Goal: Find specific page/section: Find specific page/section

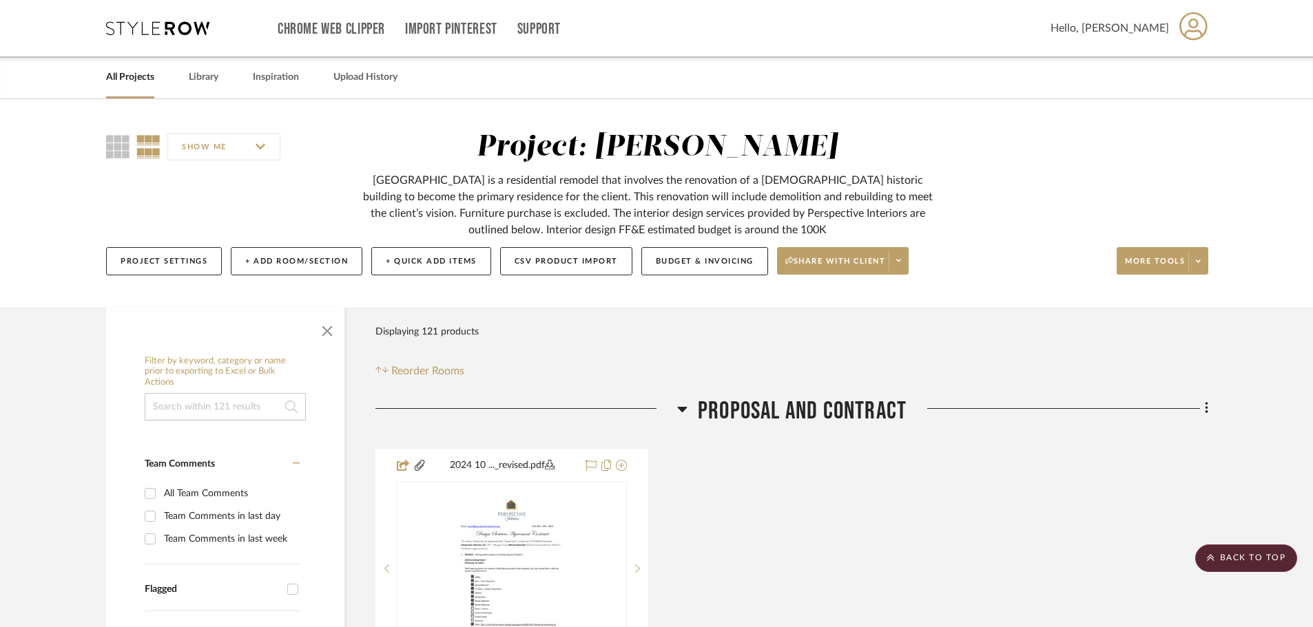
drag, startPoint x: 100, startPoint y: 337, endPoint x: 74, endPoint y: 82, distance: 256.9
click at [138, 81] on link "All Projects" at bounding box center [130, 77] width 48 height 19
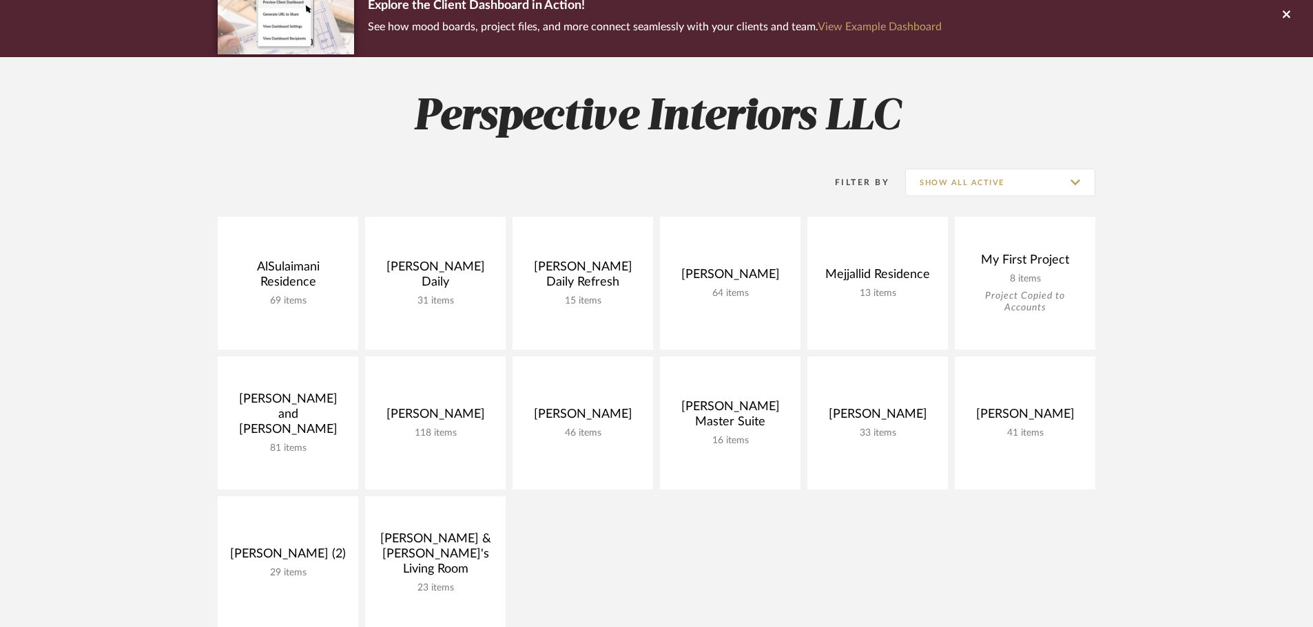
scroll to position [207, 0]
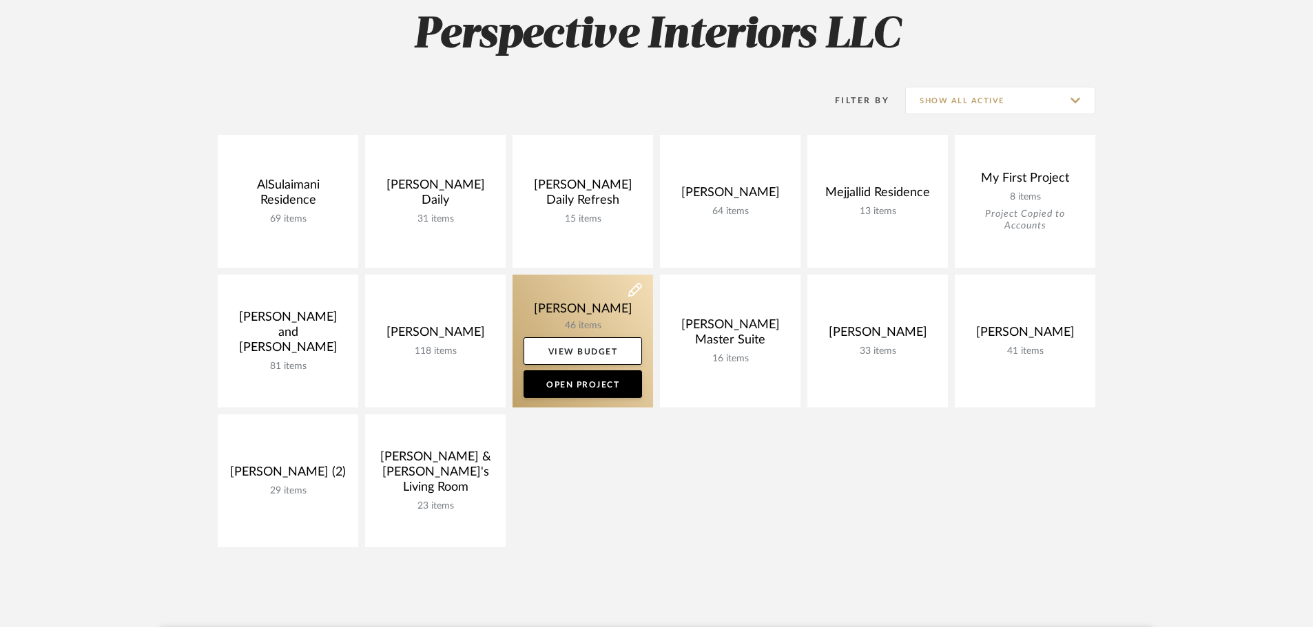
click at [571, 314] on link at bounding box center [582, 341] width 141 height 133
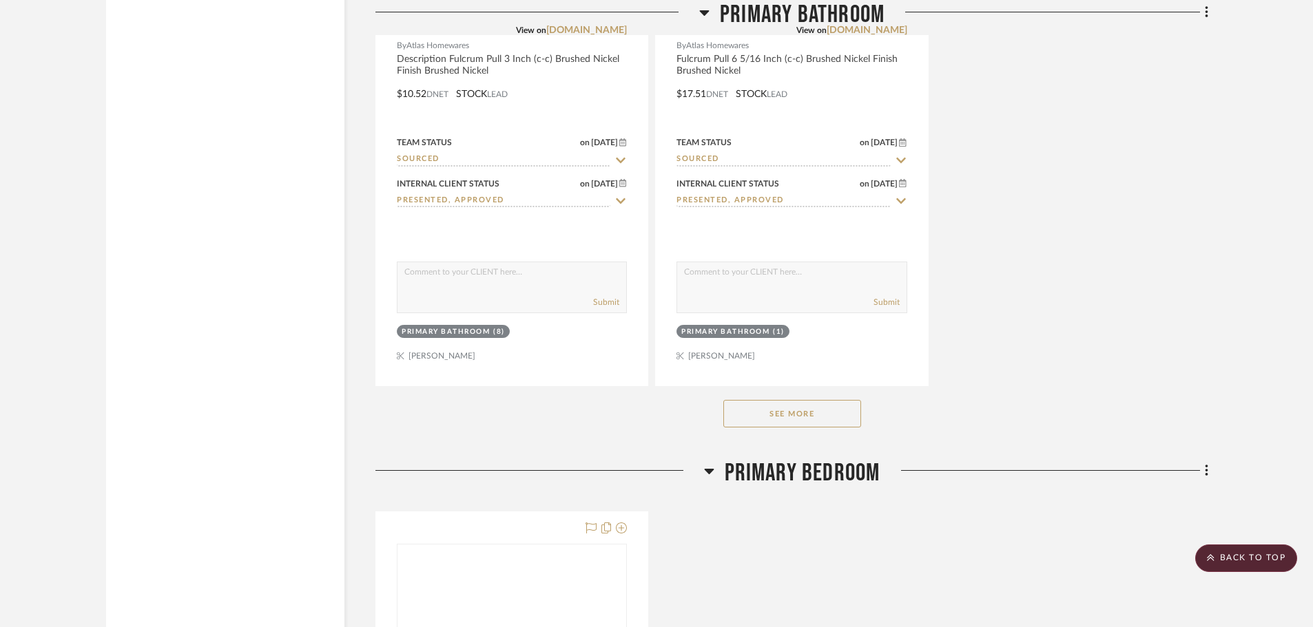
scroll to position [4546, 0]
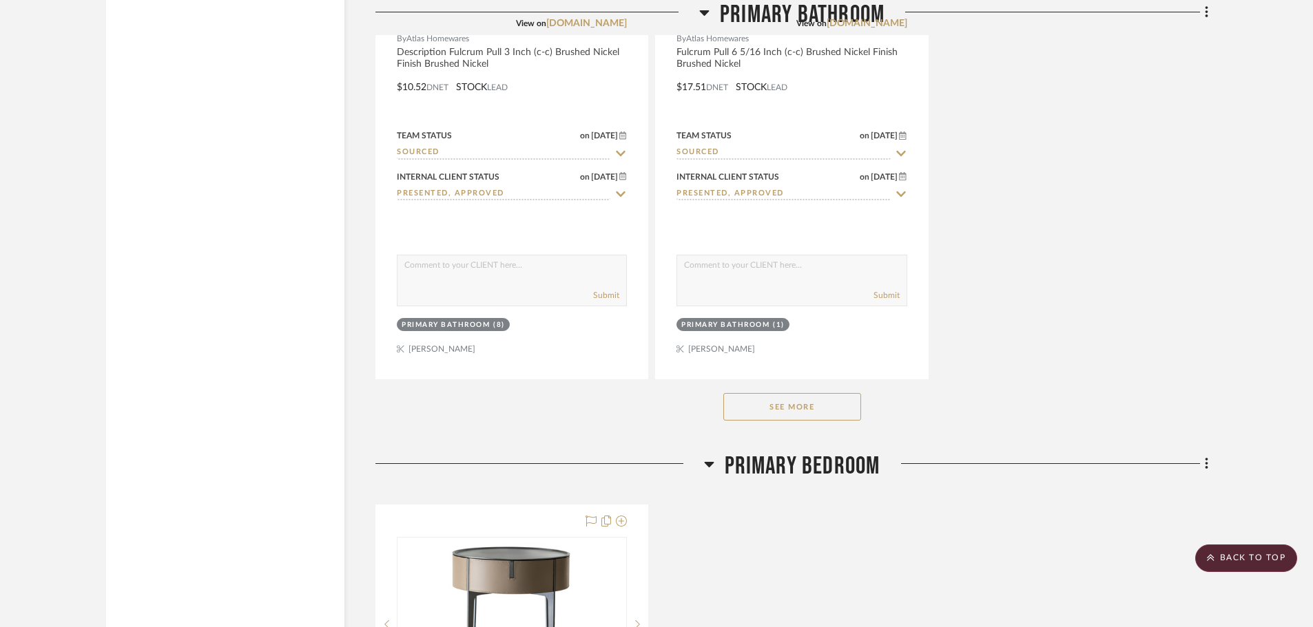
click at [772, 410] on button "See More" at bounding box center [792, 407] width 138 height 28
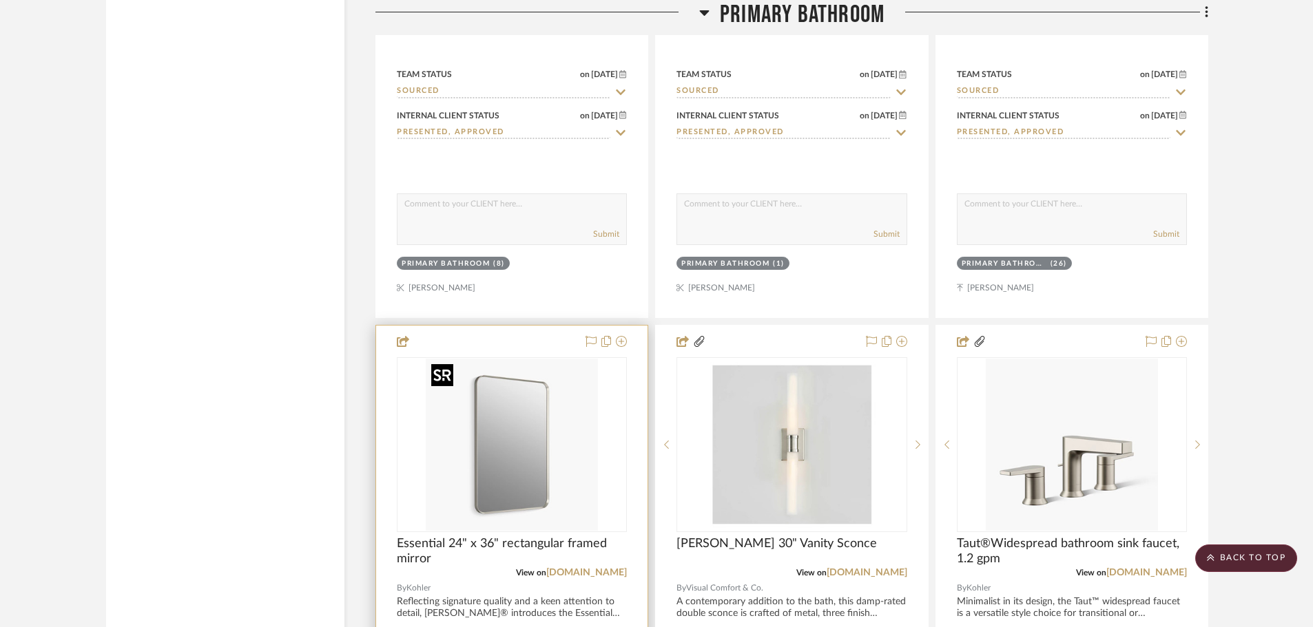
scroll to position [4752, 0]
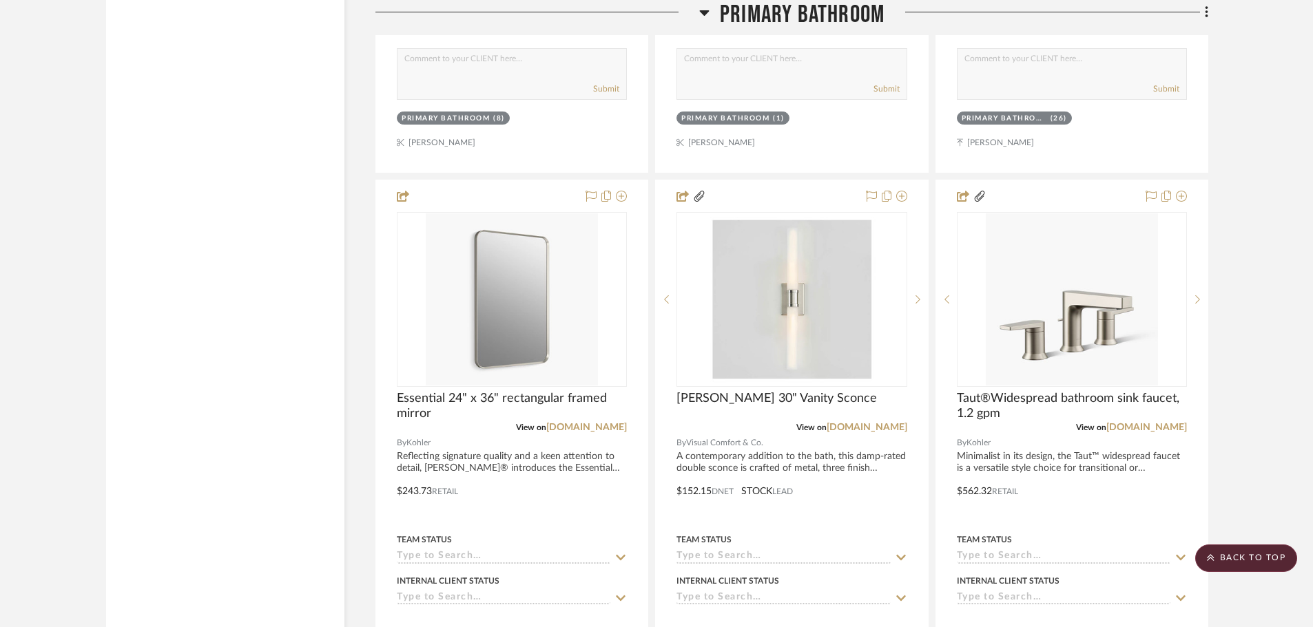
click at [167, 319] on div "Filter by keyword, category or name prior to exporting to Excel or Bulk Actions…" at bounding box center [225, 430] width 238 height 9848
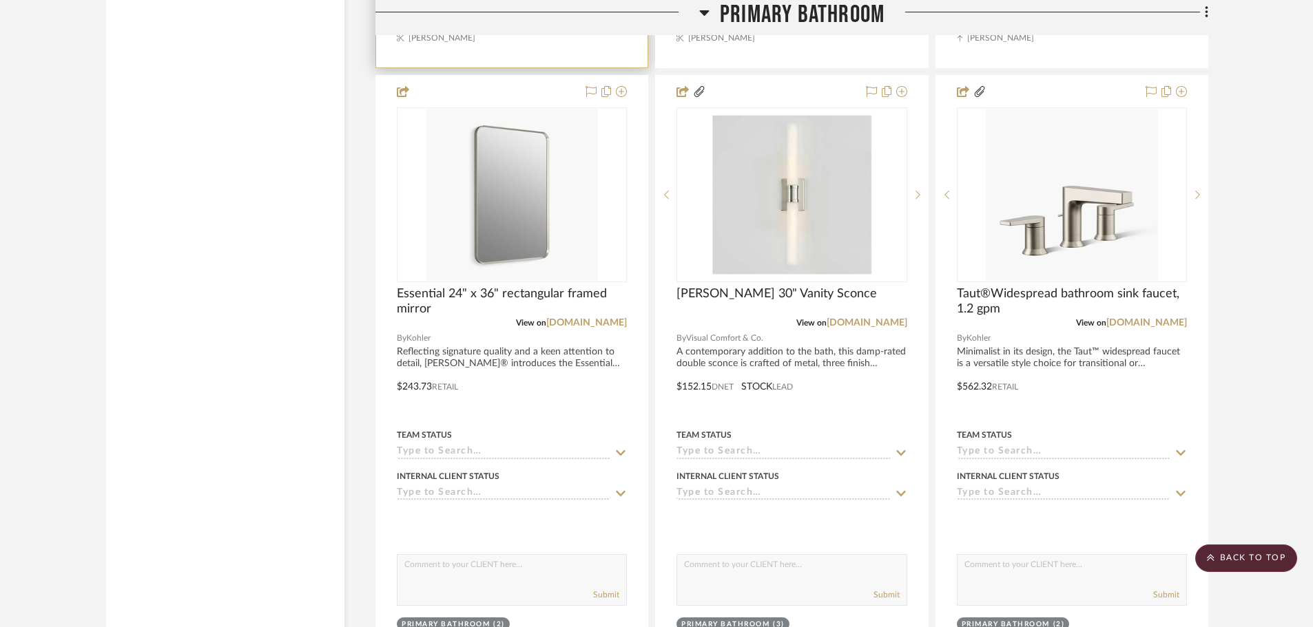
scroll to position [4890, 0]
